Goal: Transaction & Acquisition: Purchase product/service

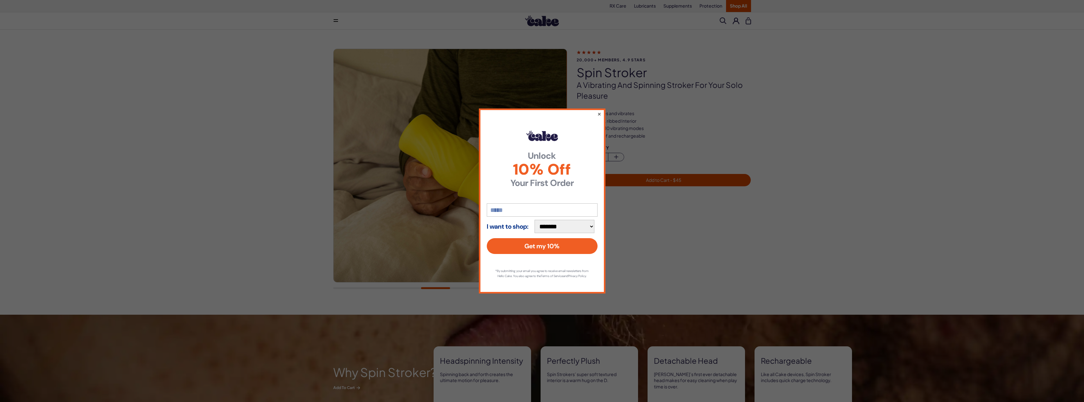
click at [599, 113] on button "×" at bounding box center [599, 114] width 4 height 8
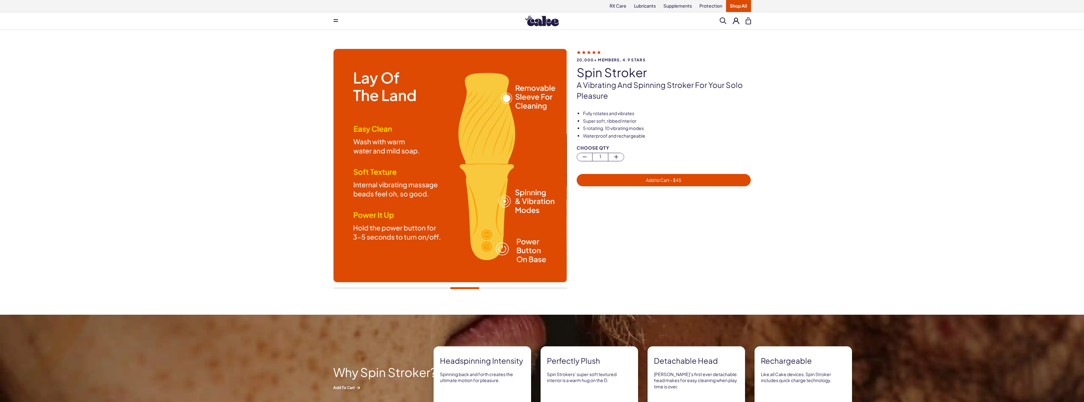
click at [740, 7] on link "Shop All" at bounding box center [738, 6] width 25 height 12
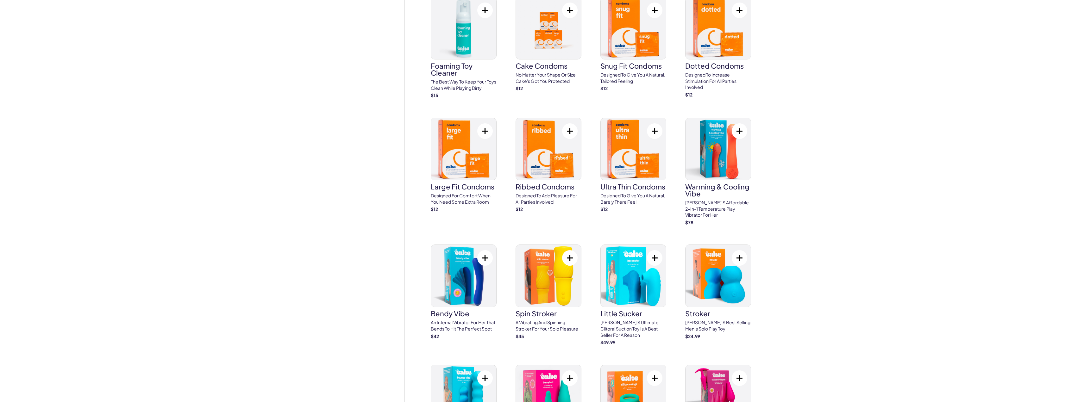
scroll to position [1297, 0]
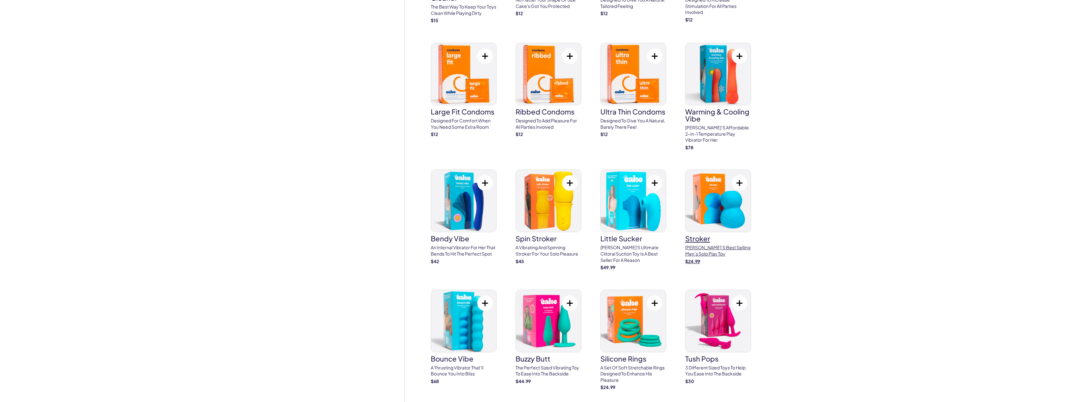
click at [733, 213] on img at bounding box center [717, 201] width 65 height 62
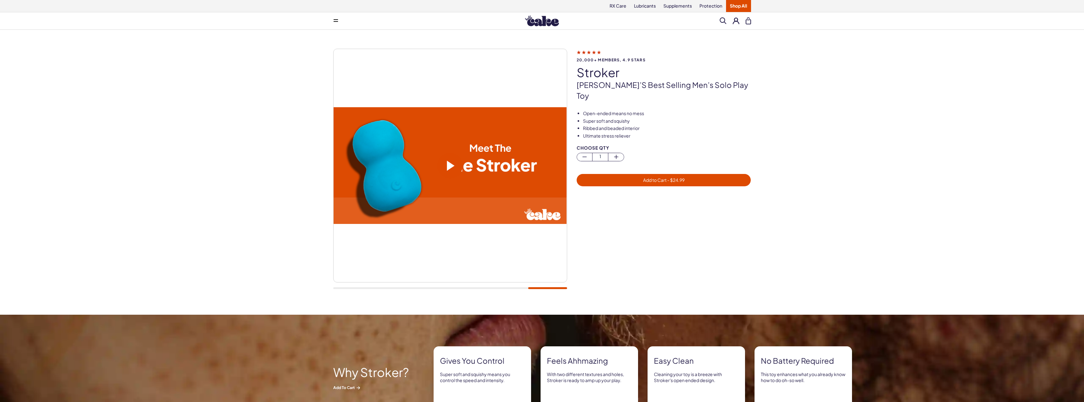
click at [448, 167] on span at bounding box center [451, 166] width 8 height 10
click at [506, 290] on div at bounding box center [450, 172] width 234 height 247
click at [512, 286] on div at bounding box center [450, 172] width 234 height 247
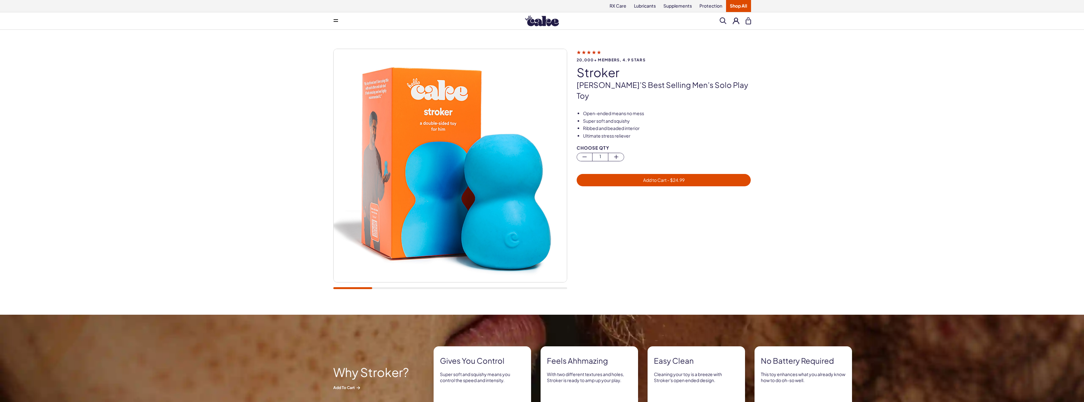
click at [340, 289] on div at bounding box center [450, 288] width 234 height 2
click at [387, 288] on div at bounding box center [450, 288] width 234 height 2
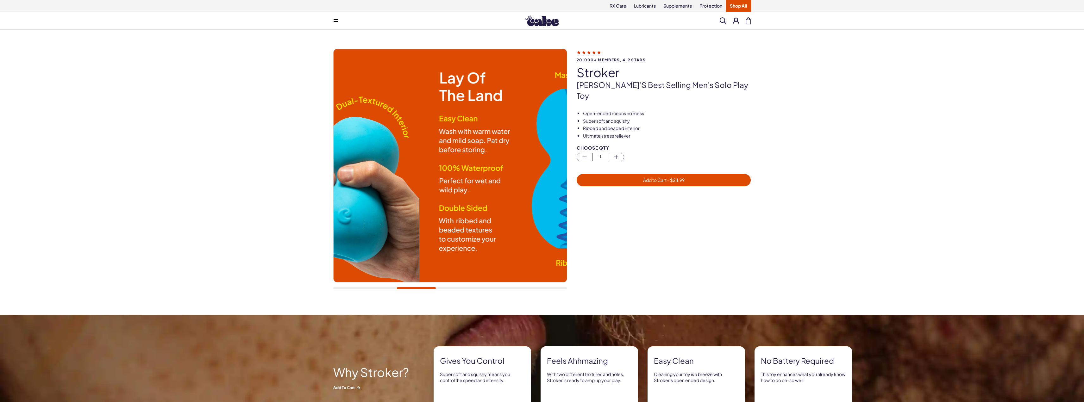
click at [416, 287] on div at bounding box center [450, 288] width 234 height 2
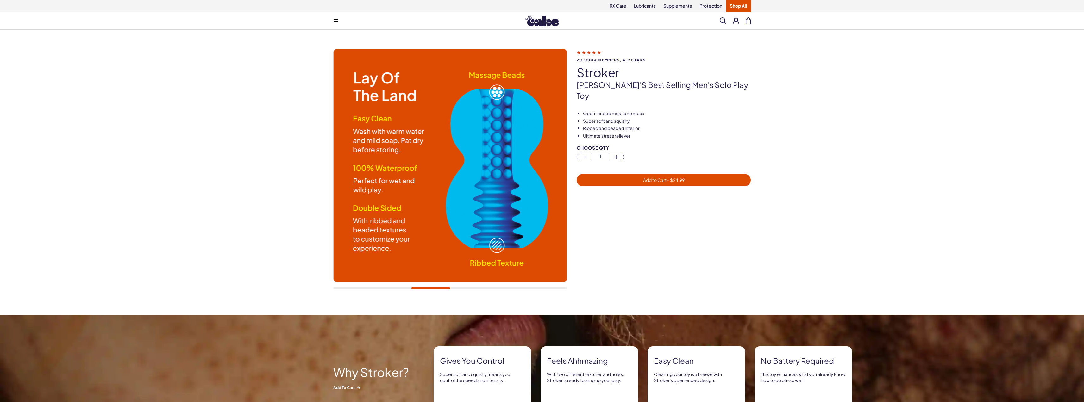
click at [455, 288] on div at bounding box center [450, 288] width 234 height 2
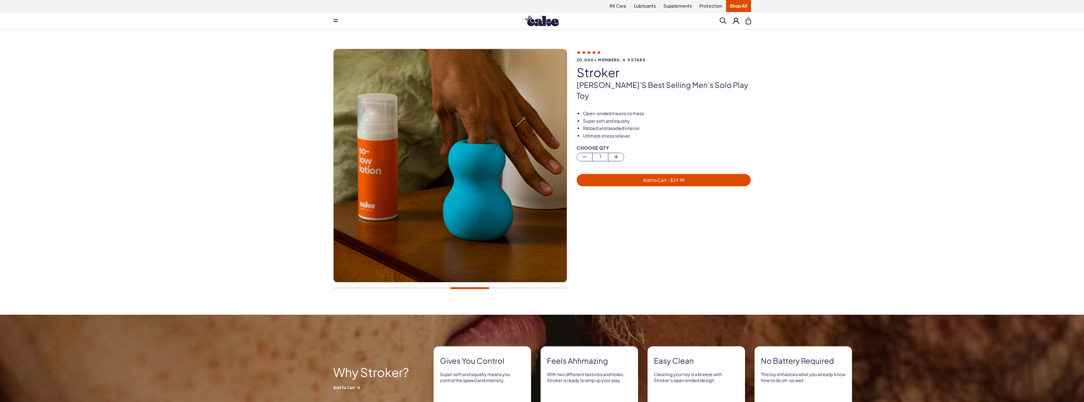
click at [500, 287] on div at bounding box center [450, 172] width 234 height 247
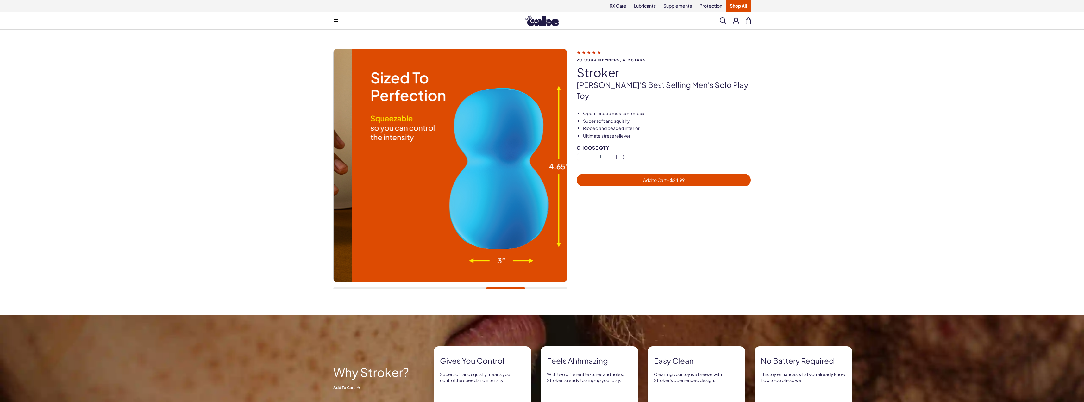
click at [505, 289] on div at bounding box center [450, 288] width 234 height 2
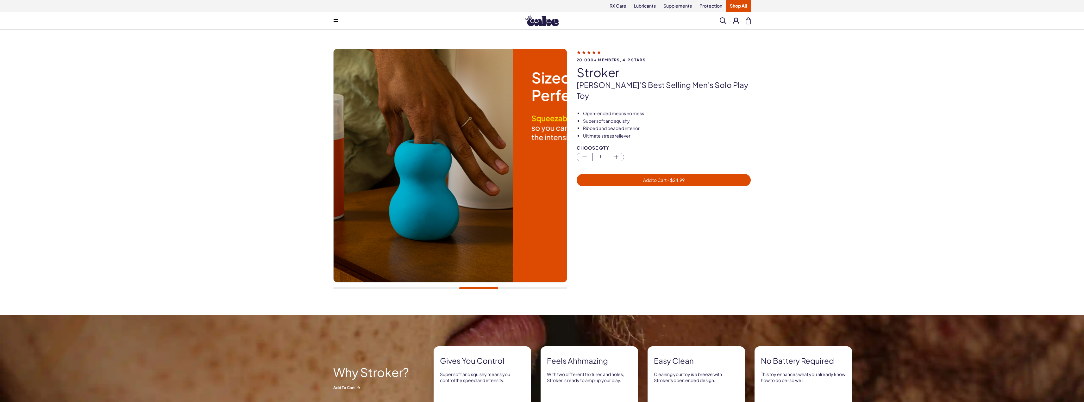
click at [478, 288] on div at bounding box center [450, 288] width 234 height 2
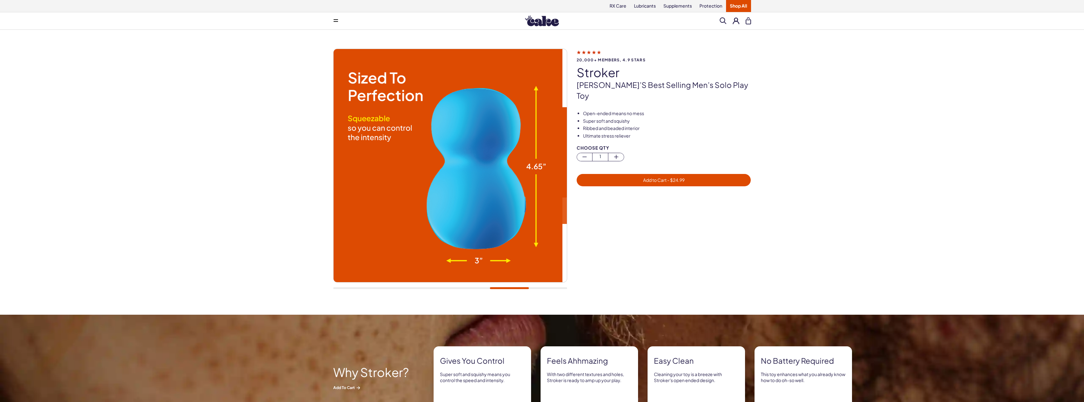
click at [509, 289] on div at bounding box center [450, 288] width 234 height 2
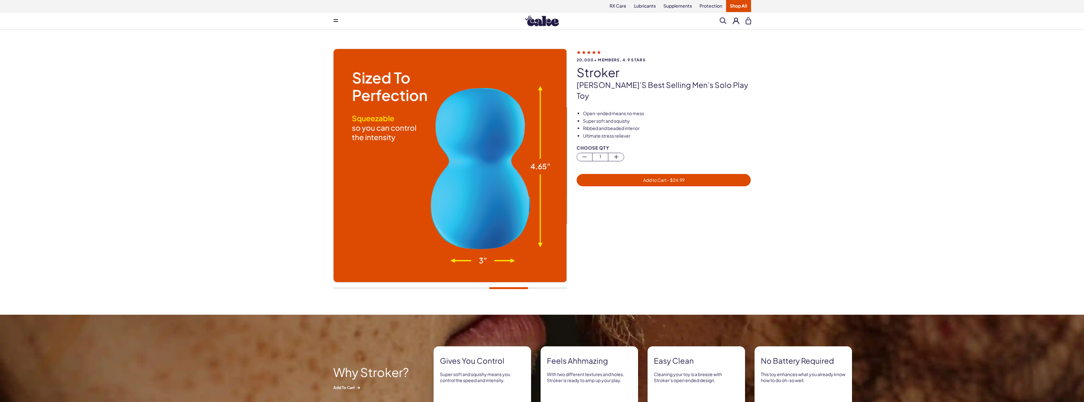
click at [541, 288] on div at bounding box center [450, 288] width 234 height 2
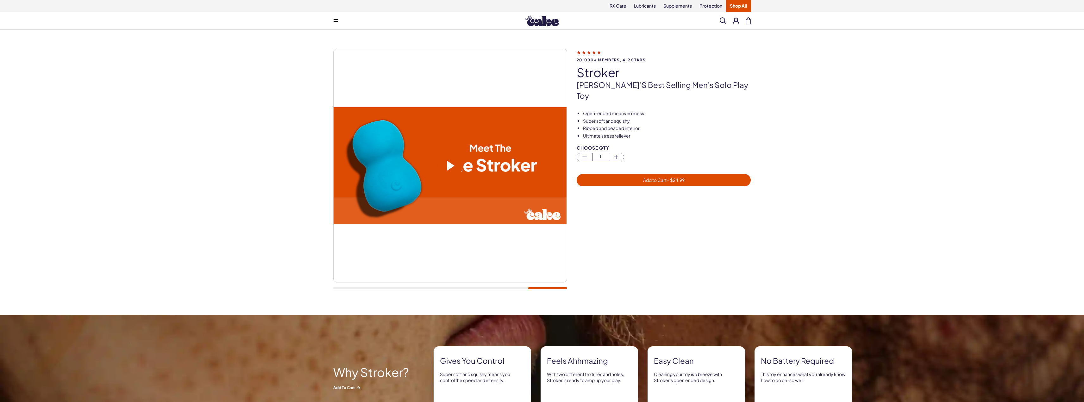
click at [335, 19] on icon at bounding box center [336, 19] width 4 height 1
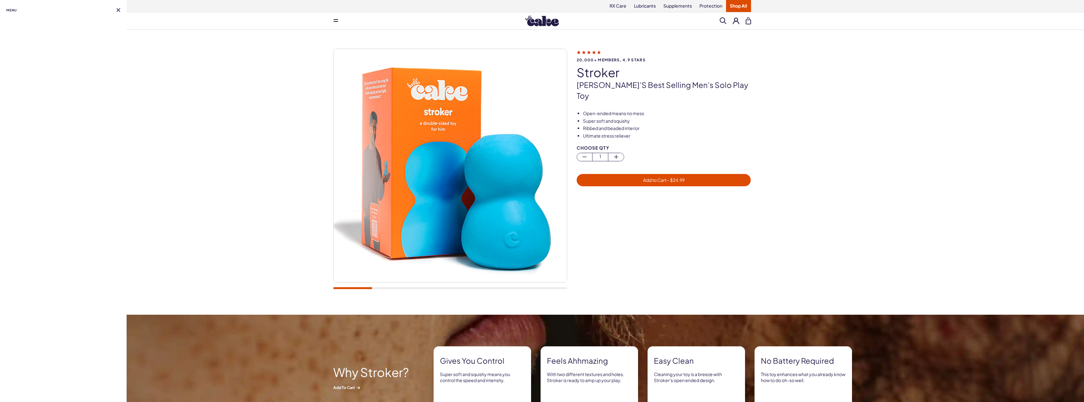
click at [116, 9] on button at bounding box center [118, 10] width 4 height 4
